Goal: Information Seeking & Learning: Learn about a topic

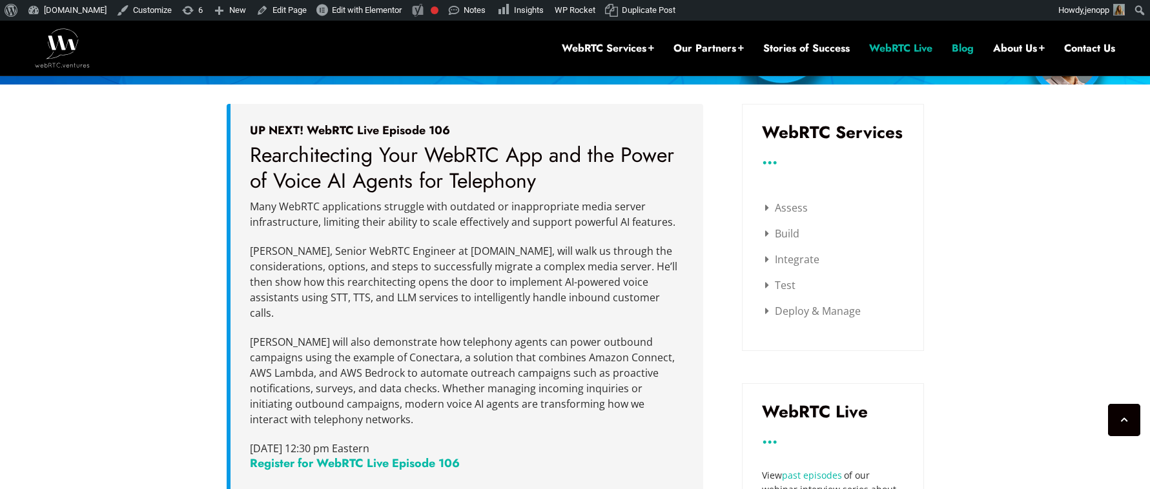
click at [958, 48] on link "Blog" at bounding box center [963, 48] width 22 height 14
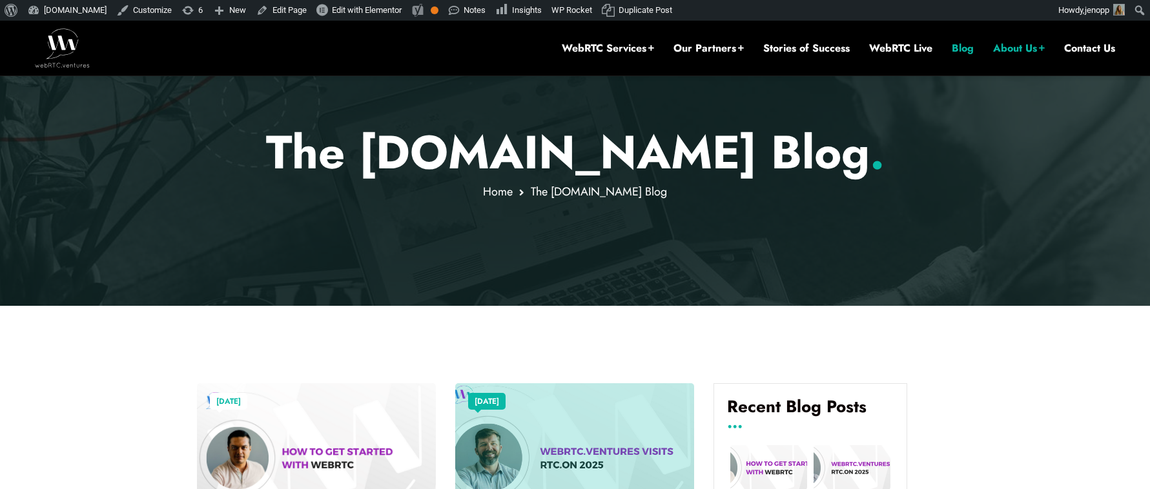
scroll to position [442, 0]
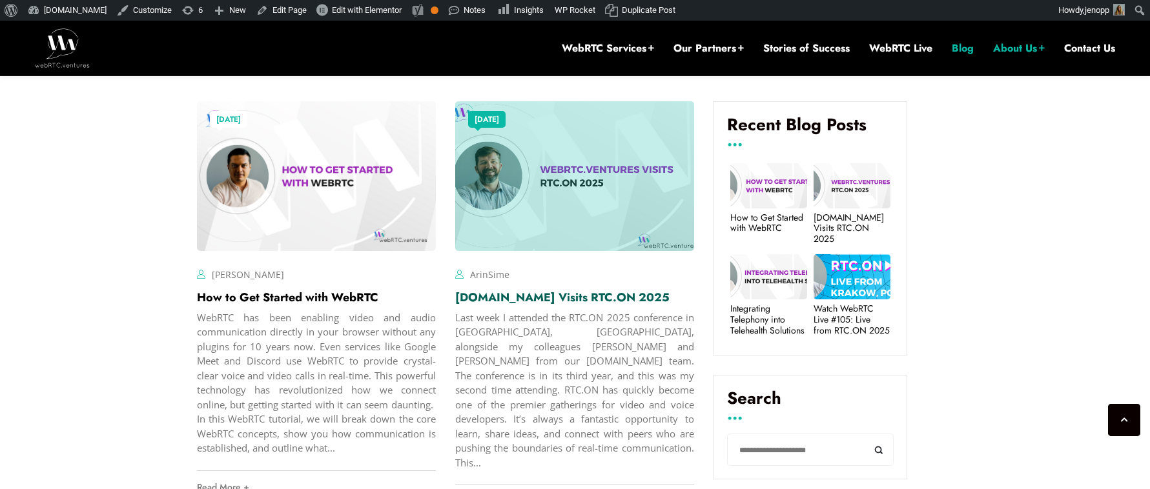
click at [551, 302] on link "[DOMAIN_NAME] Visits RTC.ON 2025" at bounding box center [562, 297] width 214 height 17
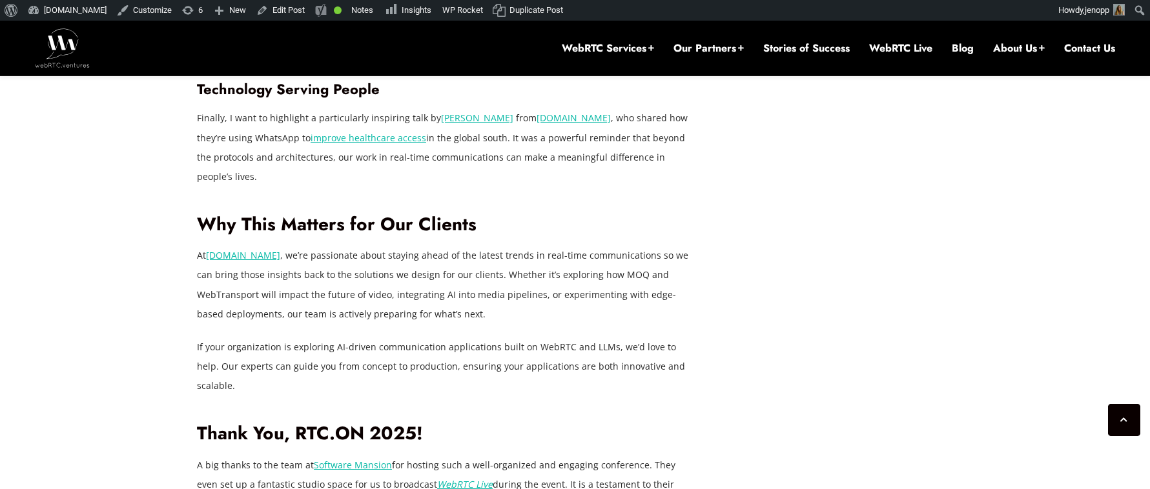
scroll to position [1388, 0]
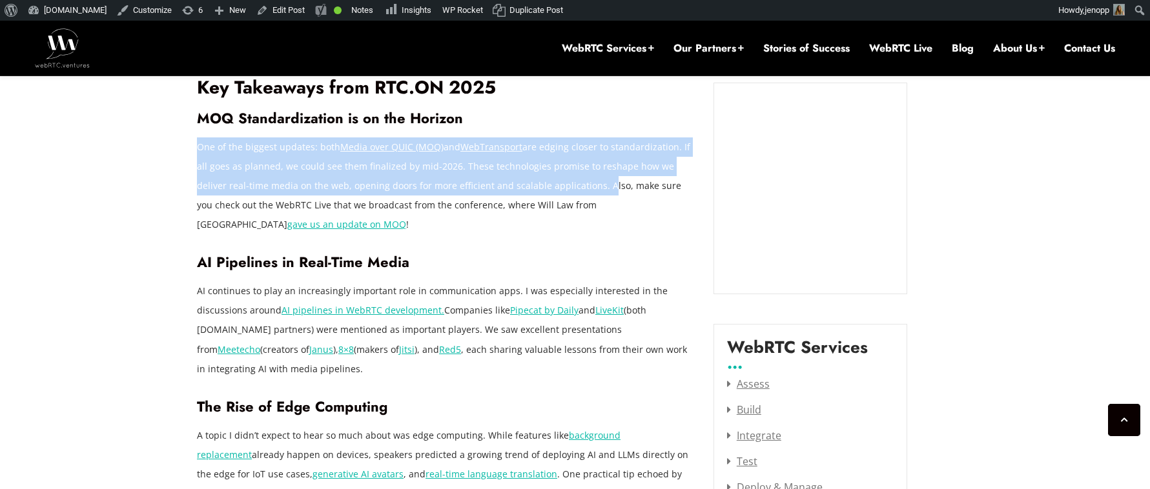
drag, startPoint x: 567, startPoint y: 168, endPoint x: 199, endPoint y: 130, distance: 369.2
click at [199, 138] on p "One of the biggest updates: both Media over QUIC (MOQ) and WebTransport are edg…" at bounding box center [445, 186] width 497 height 97
copy p "One of the biggest updates: both Media over QUIC (MOQ) and WebTransport are edg…"
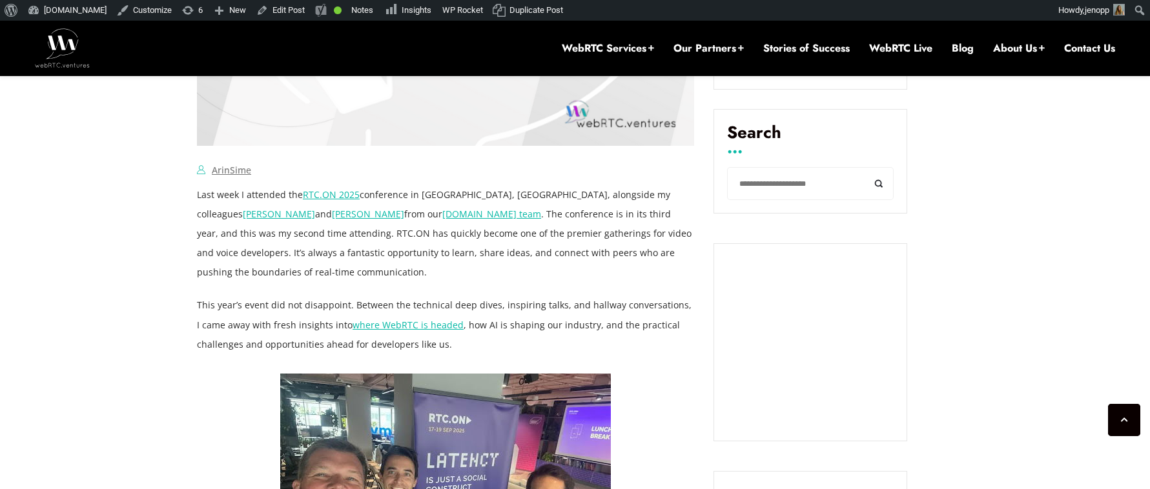
scroll to position [742, 0]
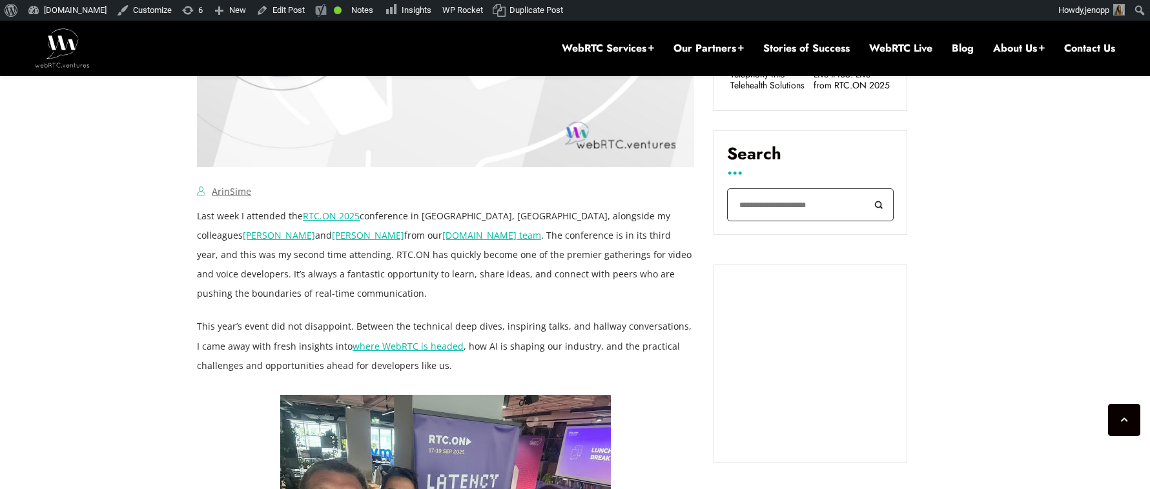
click at [772, 204] on input "Search" at bounding box center [810, 205] width 167 height 33
type input "***"
click at [864, 189] on button "Search" at bounding box center [878, 205] width 29 height 33
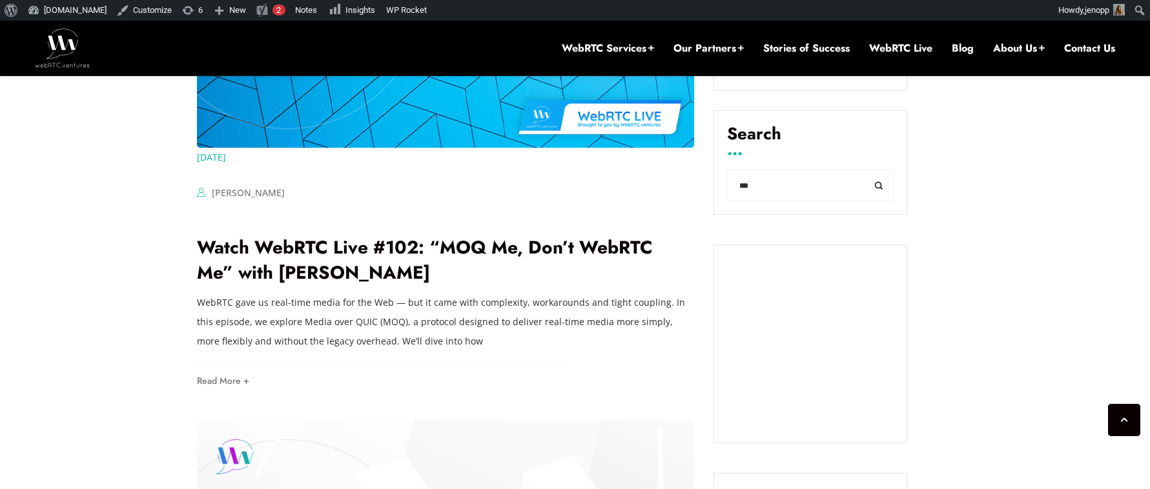
scroll to position [707, 0]
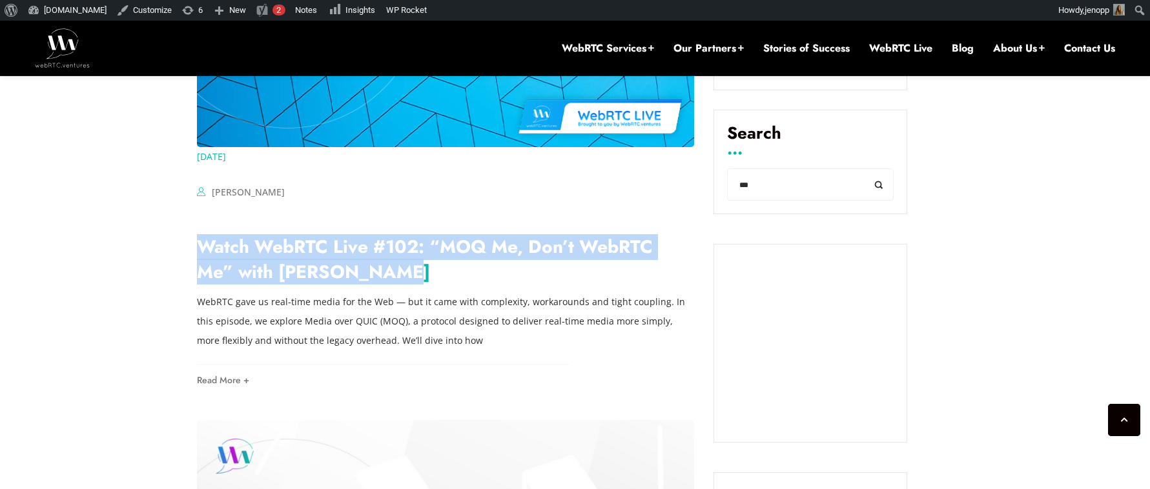
drag, startPoint x: 287, startPoint y: 267, endPoint x: 199, endPoint y: 252, distance: 89.0
click at [199, 252] on h2 "Watch WebRTC Live #102: “MOQ Me, Don’t WebRTC Me” with [PERSON_NAME]" at bounding box center [445, 259] width 497 height 50
copy link "Watch WebRTC Live #102: “MOQ Me, Don’t WebRTC Me” with [PERSON_NAME]"
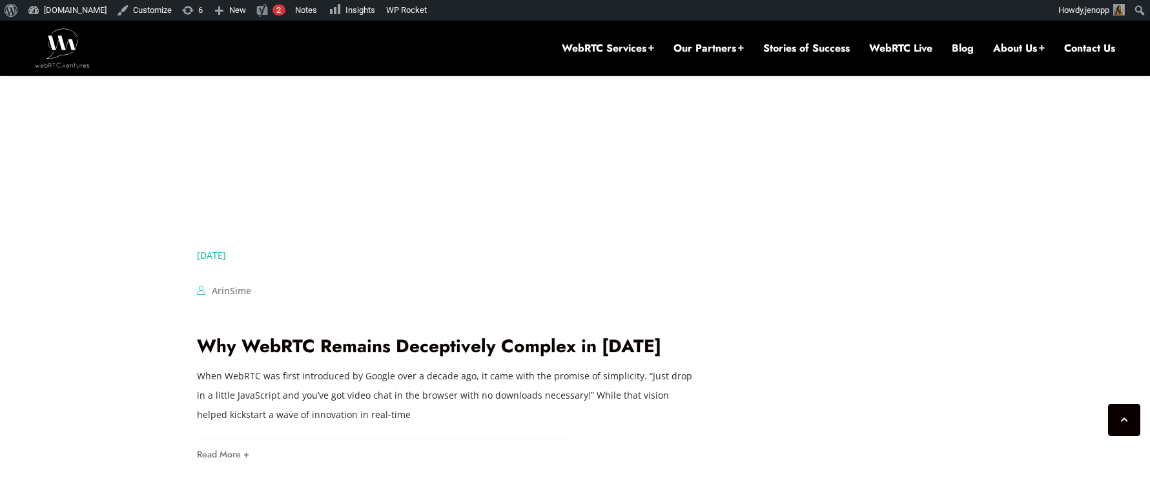
scroll to position [2581, 0]
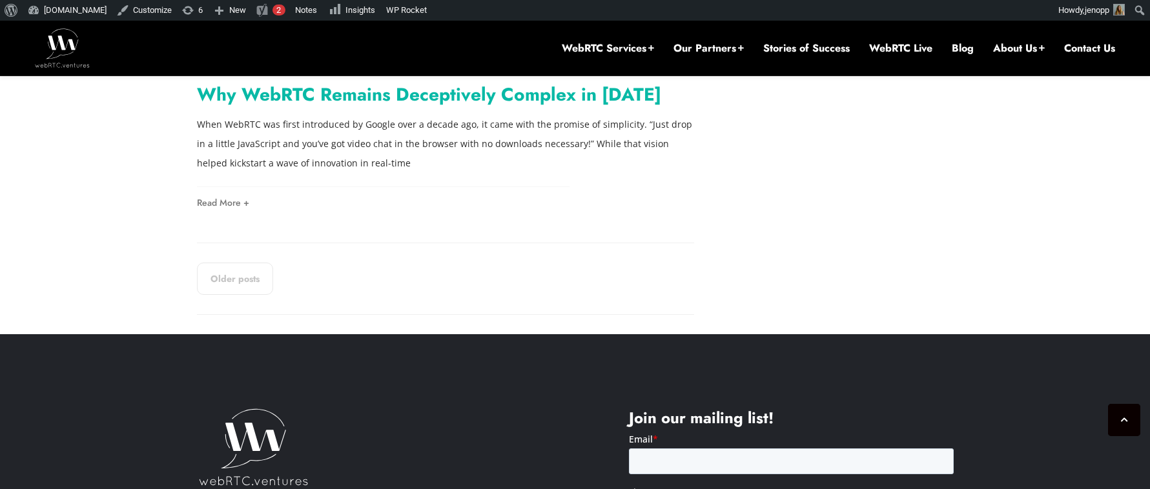
click at [371, 81] on link "Why WebRTC Remains Deceptively Complex in 2025" at bounding box center [429, 94] width 464 height 26
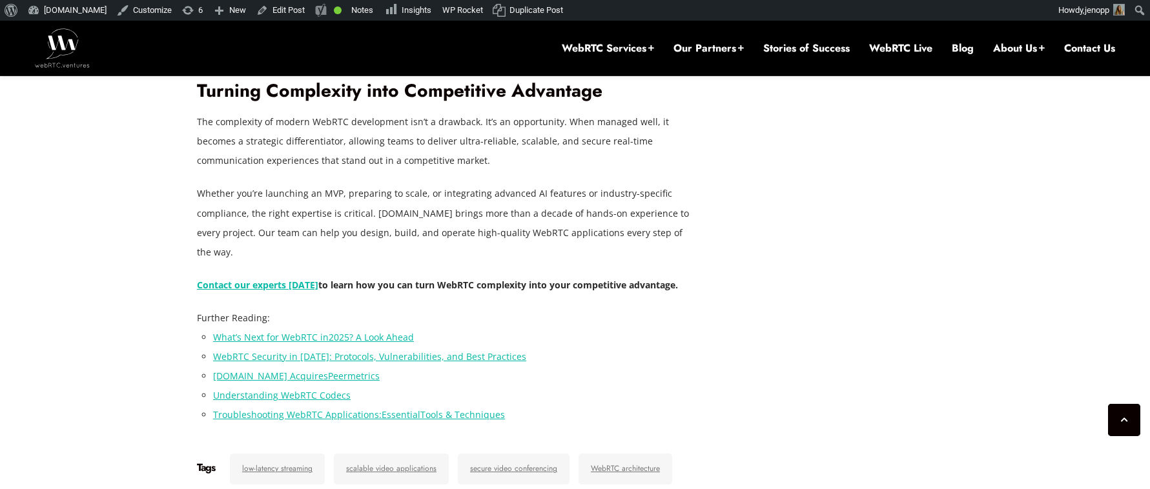
scroll to position [2054, 0]
